Goal: Transaction & Acquisition: Book appointment/travel/reservation

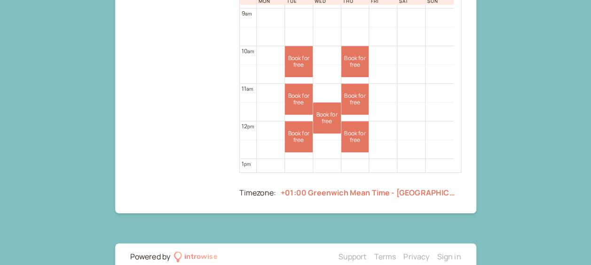
scroll to position [349, 0]
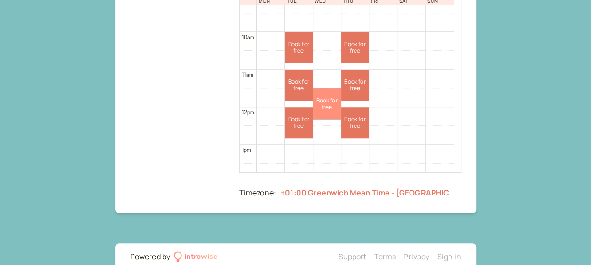
click at [330, 109] on link "Book for free free" at bounding box center [327, 103] width 28 height 31
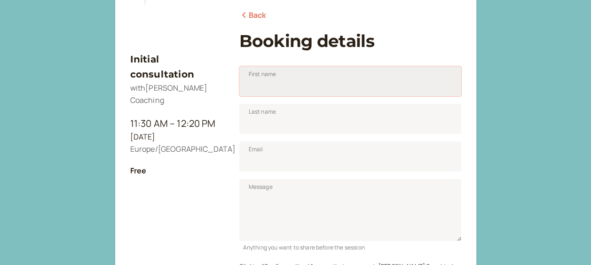
click at [321, 77] on input "First name" at bounding box center [350, 81] width 222 height 30
type input "[PERSON_NAME]"
type input "[PERSON_NAME][EMAIL_ADDRESS][PERSON_NAME][DOMAIN_NAME]"
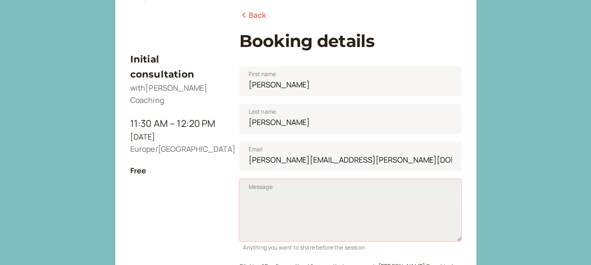
click at [322, 199] on textarea "Message" at bounding box center [350, 210] width 222 height 62
type textarea "H"
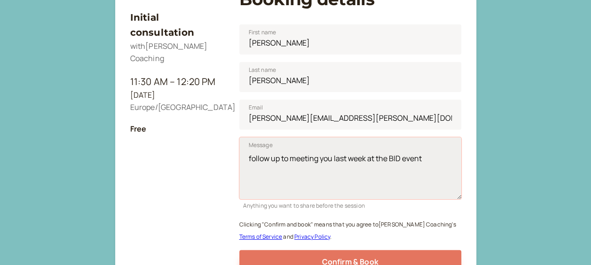
scroll to position [211, 0]
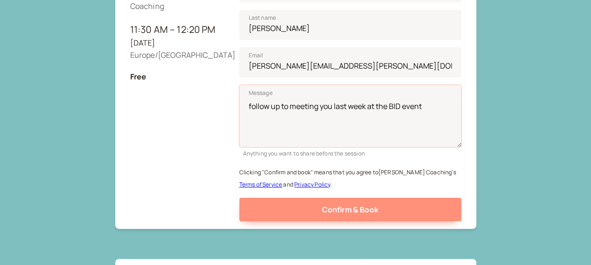
type textarea "follow up to meeting you last week at the BID event"
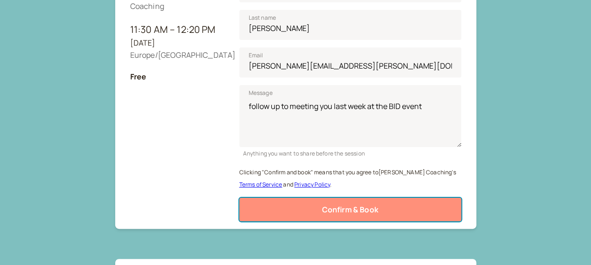
click at [343, 208] on span "Confirm & Book" at bounding box center [350, 210] width 56 height 10
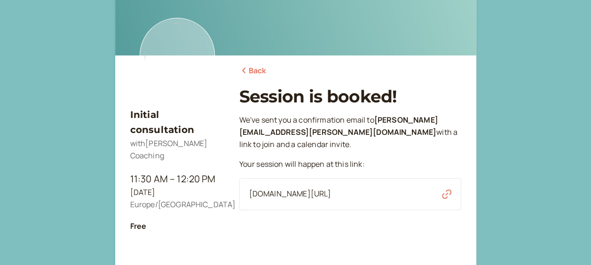
scroll to position [61, 0]
click at [443, 195] on icon "button" at bounding box center [446, 194] width 9 height 9
